Goal: Task Accomplishment & Management: Complete application form

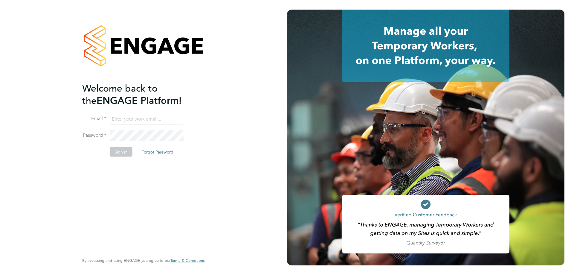
type input "amy.garcia@danielowen.co.uk"
click at [115, 158] on li "Sign In Forgot Password" at bounding box center [140, 155] width 117 height 16
click at [112, 155] on button "Sign In" at bounding box center [121, 152] width 23 height 10
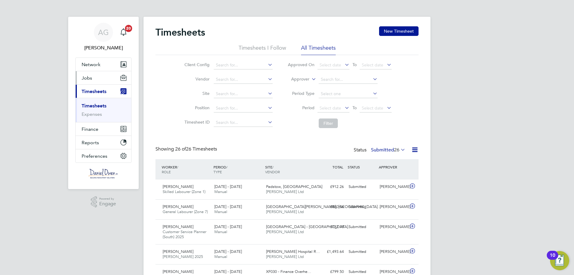
click at [104, 80] on button "Jobs" at bounding box center [104, 77] width 56 height 13
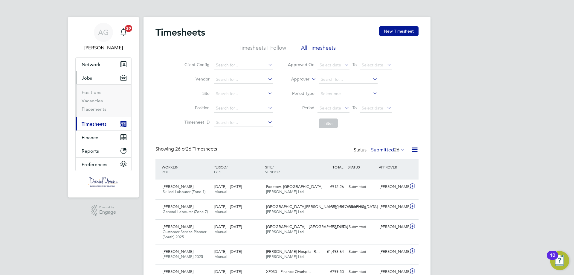
click at [97, 97] on li "Positions" at bounding box center [104, 93] width 45 height 8
click at [98, 101] on link "Vacancies" at bounding box center [92, 101] width 21 height 6
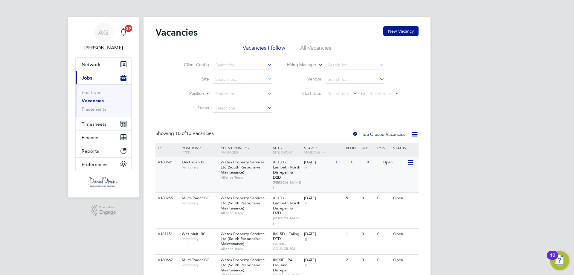
click at [248, 164] on span "Wates Property Services Ltd (South Responsive Maintenance)" at bounding box center [243, 166] width 44 height 15
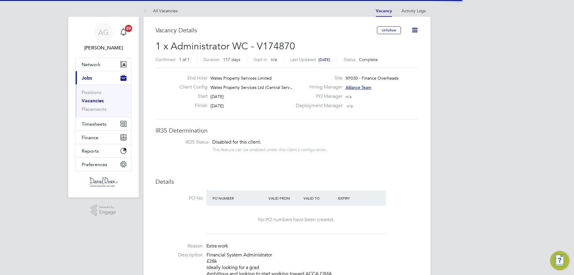
scroll to position [18, 42]
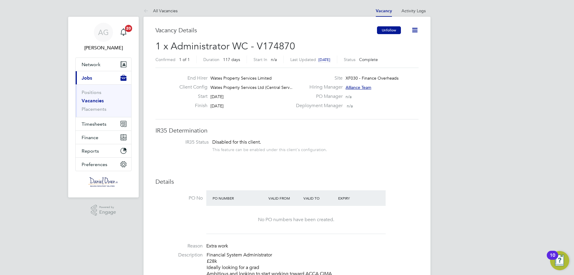
click at [382, 32] on button "Unfollow" at bounding box center [389, 30] width 24 height 8
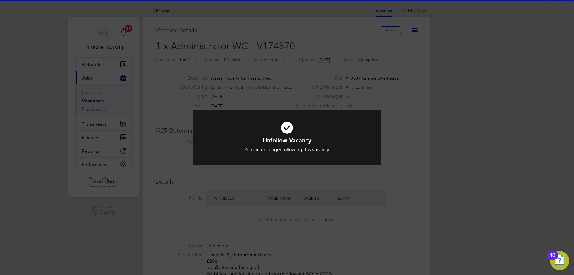
click at [305, 131] on icon at bounding box center [286, 127] width 155 height 23
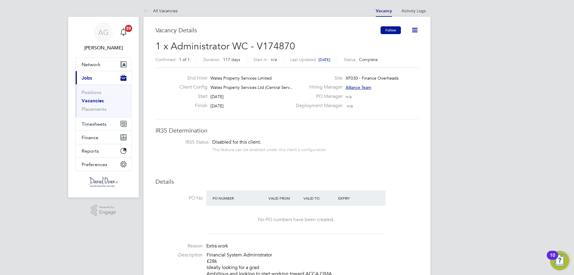
click at [392, 29] on button "Follow" at bounding box center [390, 30] width 20 height 8
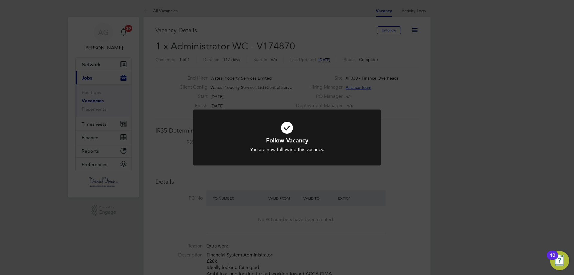
click at [357, 108] on div "Follow Vacancy You are now following this vacancy. Cancel Okay" at bounding box center [287, 137] width 574 height 275
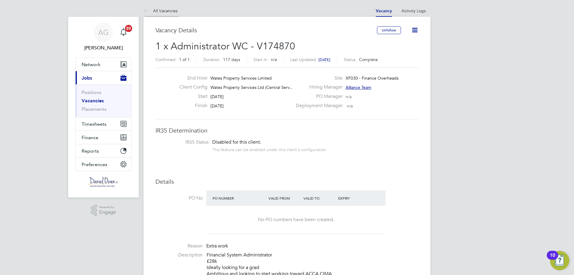
click at [156, 13] on link "All Vacancies" at bounding box center [160, 10] width 34 height 5
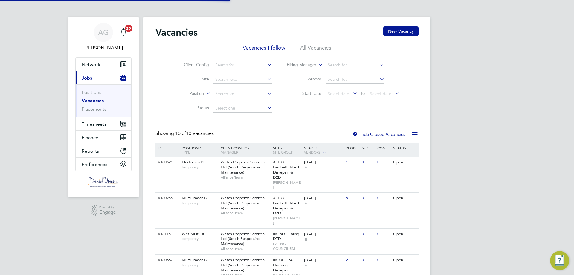
click at [274, 48] on li "Vacancies I follow" at bounding box center [264, 49] width 42 height 11
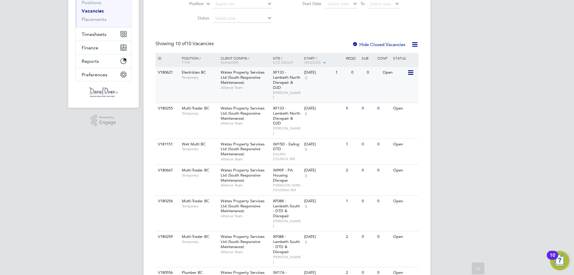
click at [259, 79] on span "Wates Property Services Ltd (South Responsive Maintenance)" at bounding box center [243, 77] width 44 height 15
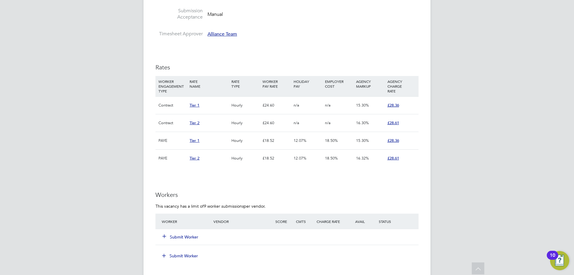
scroll to position [389, 0]
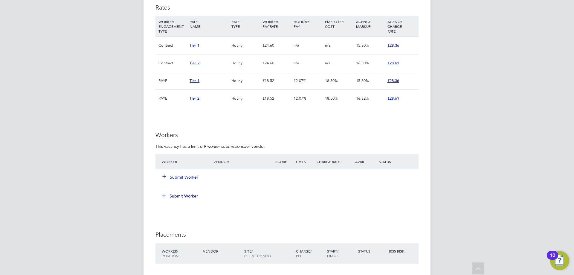
click at [186, 177] on button "Submit Worker" at bounding box center [181, 177] width 36 height 6
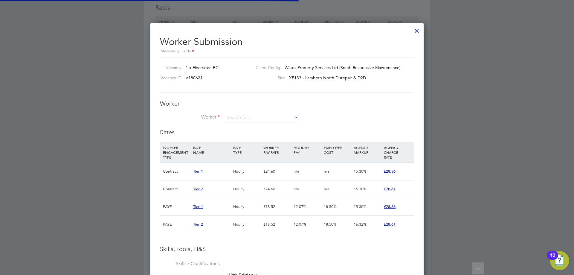
scroll to position [18, 41]
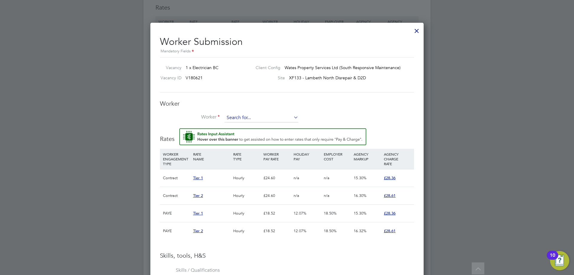
click at [247, 121] on input at bounding box center [261, 117] width 74 height 9
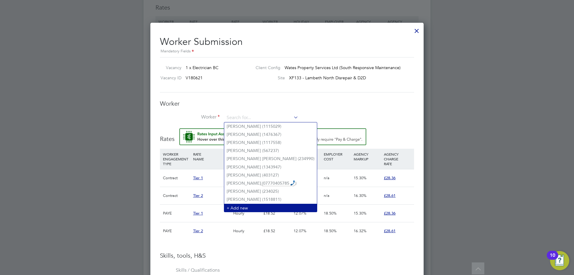
click at [254, 205] on li "+ Add new" at bounding box center [270, 208] width 93 height 8
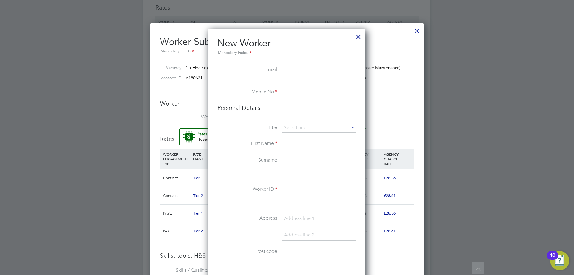
click at [287, 87] on ul "New Worker Mandatory Fields Email Mobile No Personal Details Title First Name S…" at bounding box center [286, 279] width 138 height 485
click at [288, 91] on input at bounding box center [319, 92] width 74 height 11
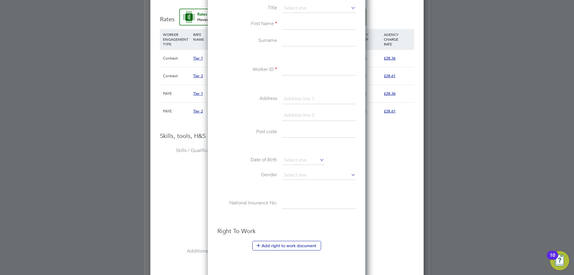
click at [290, 77] on li "Worker ID" at bounding box center [286, 73] width 138 height 17
click at [290, 74] on input at bounding box center [319, 70] width 74 height 11
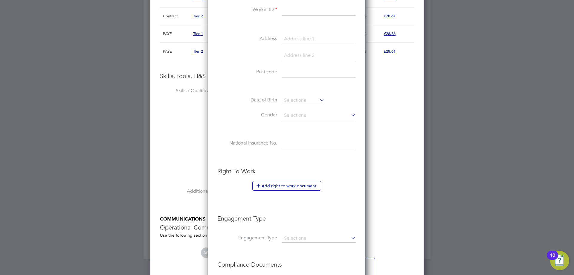
scroll to position [648, 0]
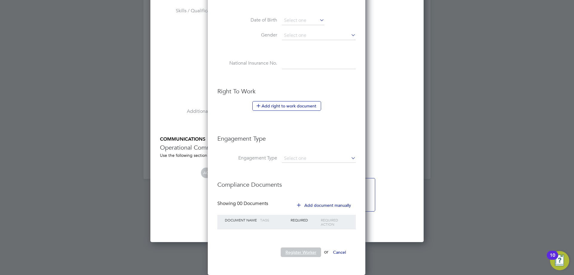
click at [302, 251] on button "Register Worker" at bounding box center [301, 252] width 40 height 10
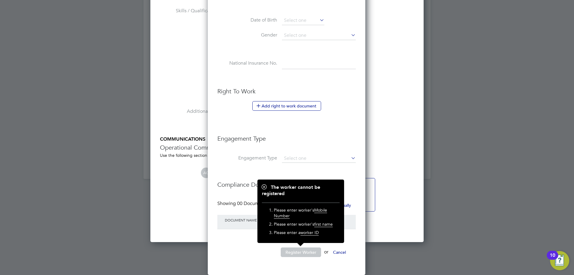
click at [341, 89] on h3 "Right To Work" at bounding box center [286, 91] width 138 height 8
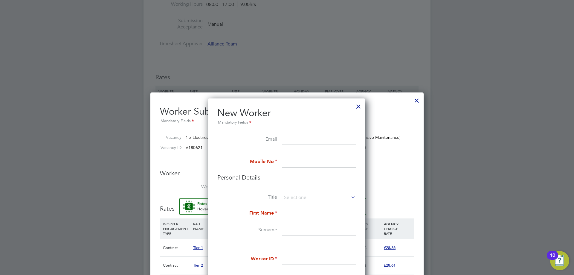
click at [357, 106] on div at bounding box center [358, 105] width 11 height 11
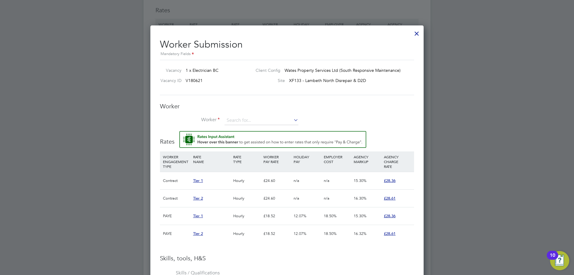
scroll to position [389, 0]
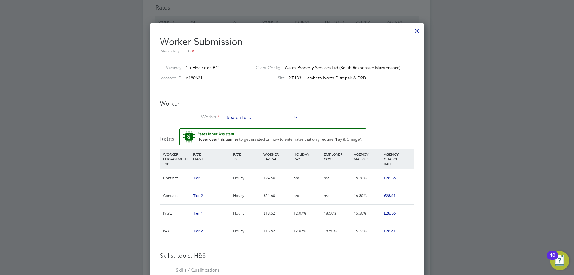
click at [259, 119] on input at bounding box center [261, 117] width 74 height 9
click at [341, 94] on div "Worker Submission Mandatory Fields Vacancy 1 x Electrician BC Client Config Wat…" at bounding box center [287, 260] width 254 height 458
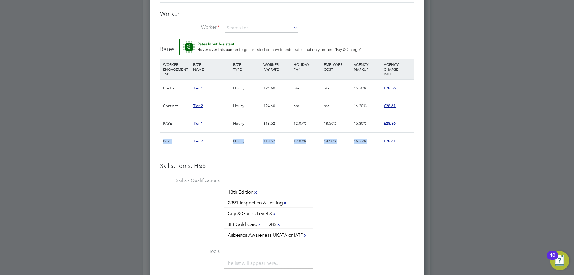
drag, startPoint x: 157, startPoint y: 140, endPoint x: 399, endPoint y: 143, distance: 242.4
click at [399, 143] on div "Worker Submission Mandatory Fields Vacancy 1 x Electrician BC Client Config Wat…" at bounding box center [286, 172] width 273 height 478
click at [319, 158] on li "WORKER ENGAGEMENT TYPE RATE NAME RATE TYPE WORKER PAY RATE HOLIDAY PAY EMPLOYER…" at bounding box center [287, 110] width 254 height 103
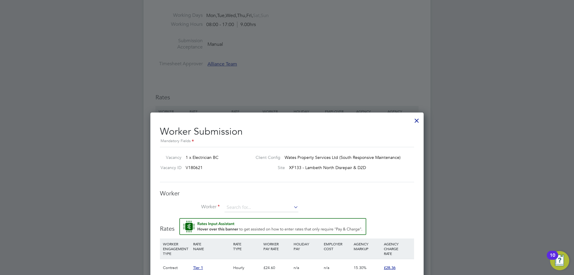
click at [420, 122] on div at bounding box center [416, 119] width 11 height 11
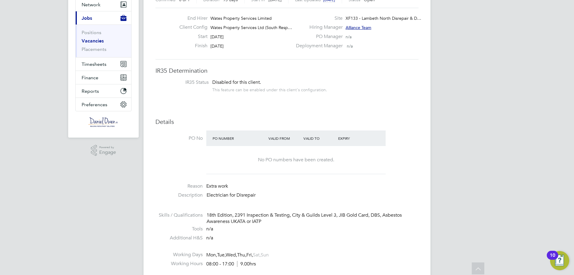
scroll to position [0, 0]
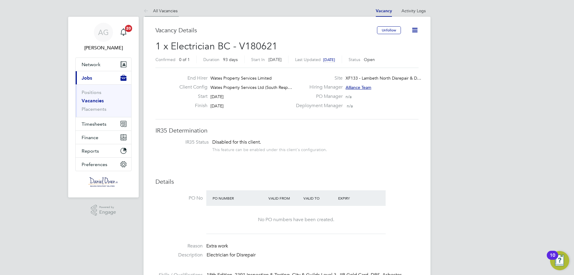
drag, startPoint x: 157, startPoint y: 5, endPoint x: 160, endPoint y: 11, distance: 6.4
click at [156, 5] on li "All Vacancies" at bounding box center [160, 11] width 34 height 12
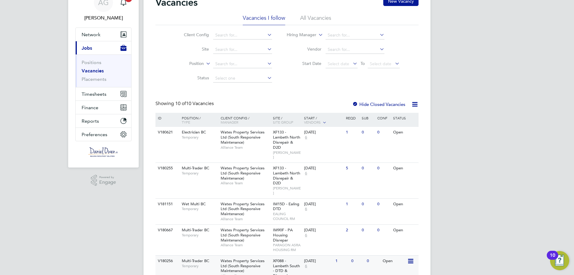
scroll to position [149, 0]
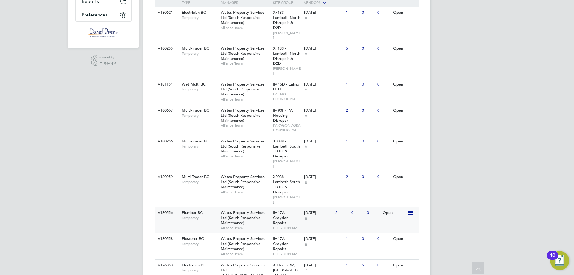
click at [262, 210] on span "Wates Property Services Ltd (South Responsive Maintenance)" at bounding box center [243, 217] width 44 height 15
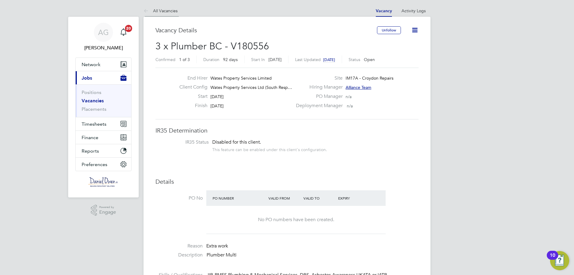
click at [163, 9] on link "All Vacancies" at bounding box center [160, 10] width 34 height 5
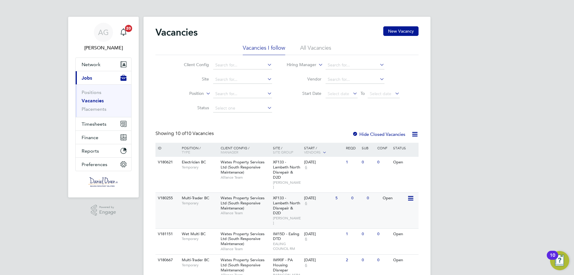
click at [246, 192] on div "Wates Property Services Ltd (South Responsive Maintenance) Alliance Team" at bounding box center [245, 205] width 52 height 26
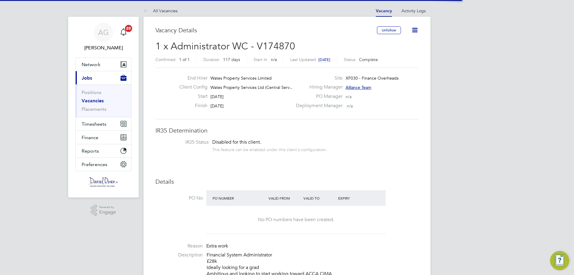
scroll to position [18, 42]
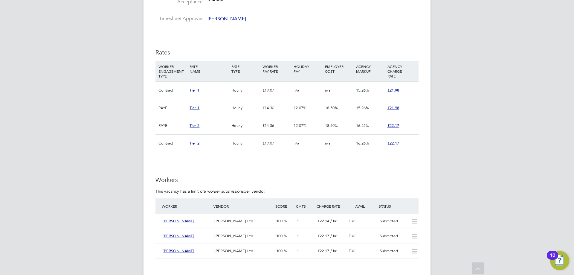
click at [239, 217] on div "[PERSON_NAME] Ltd" at bounding box center [243, 221] width 62 height 10
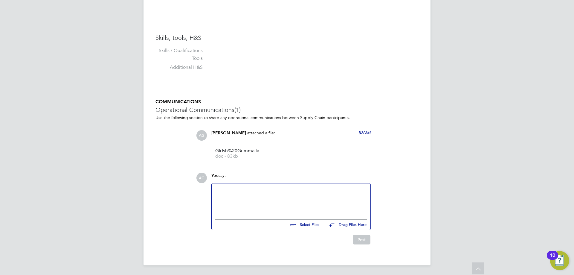
click at [313, 223] on input "file" at bounding box center [322, 223] width 90 height 8
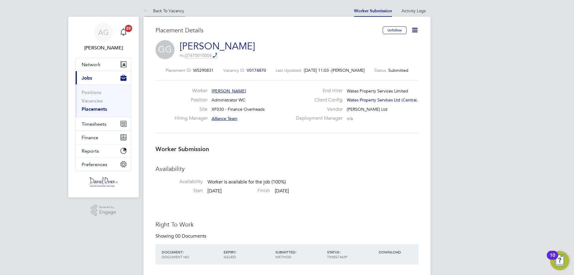
click at [164, 10] on link "Back To Vacancy" at bounding box center [163, 10] width 41 height 5
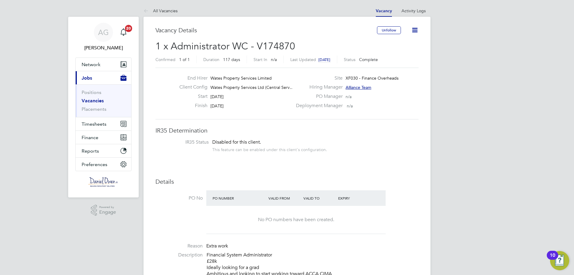
click at [168, 10] on link "All Vacancies" at bounding box center [160, 10] width 34 height 5
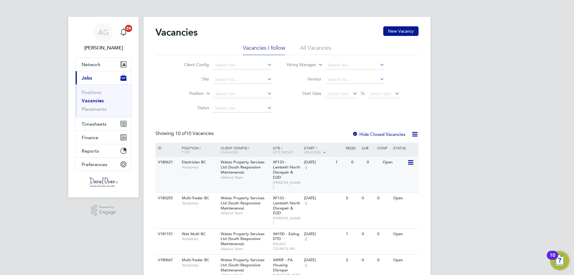
click at [305, 170] on div "20 Oct 2025 6" at bounding box center [317, 165] width 31 height 16
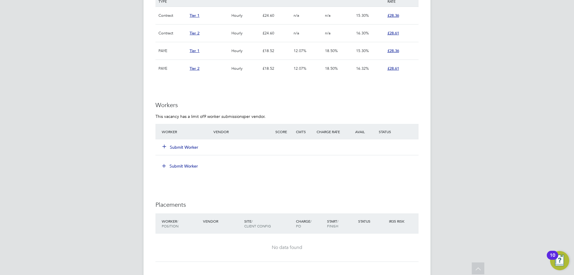
click at [181, 144] on button "Submit Worker" at bounding box center [181, 147] width 36 height 6
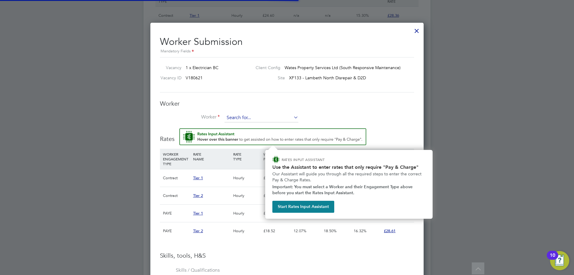
scroll to position [18, 41]
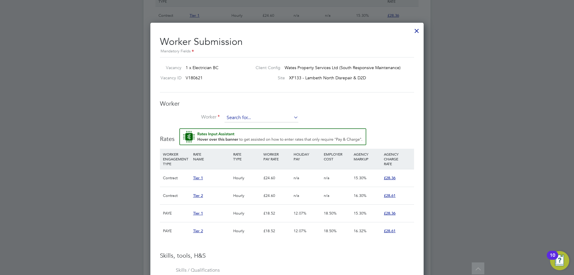
click at [272, 115] on input at bounding box center [261, 117] width 74 height 9
click at [486, 54] on div at bounding box center [287, 137] width 574 height 275
click at [419, 27] on div at bounding box center [416, 29] width 11 height 11
